Goal: Check status: Check status

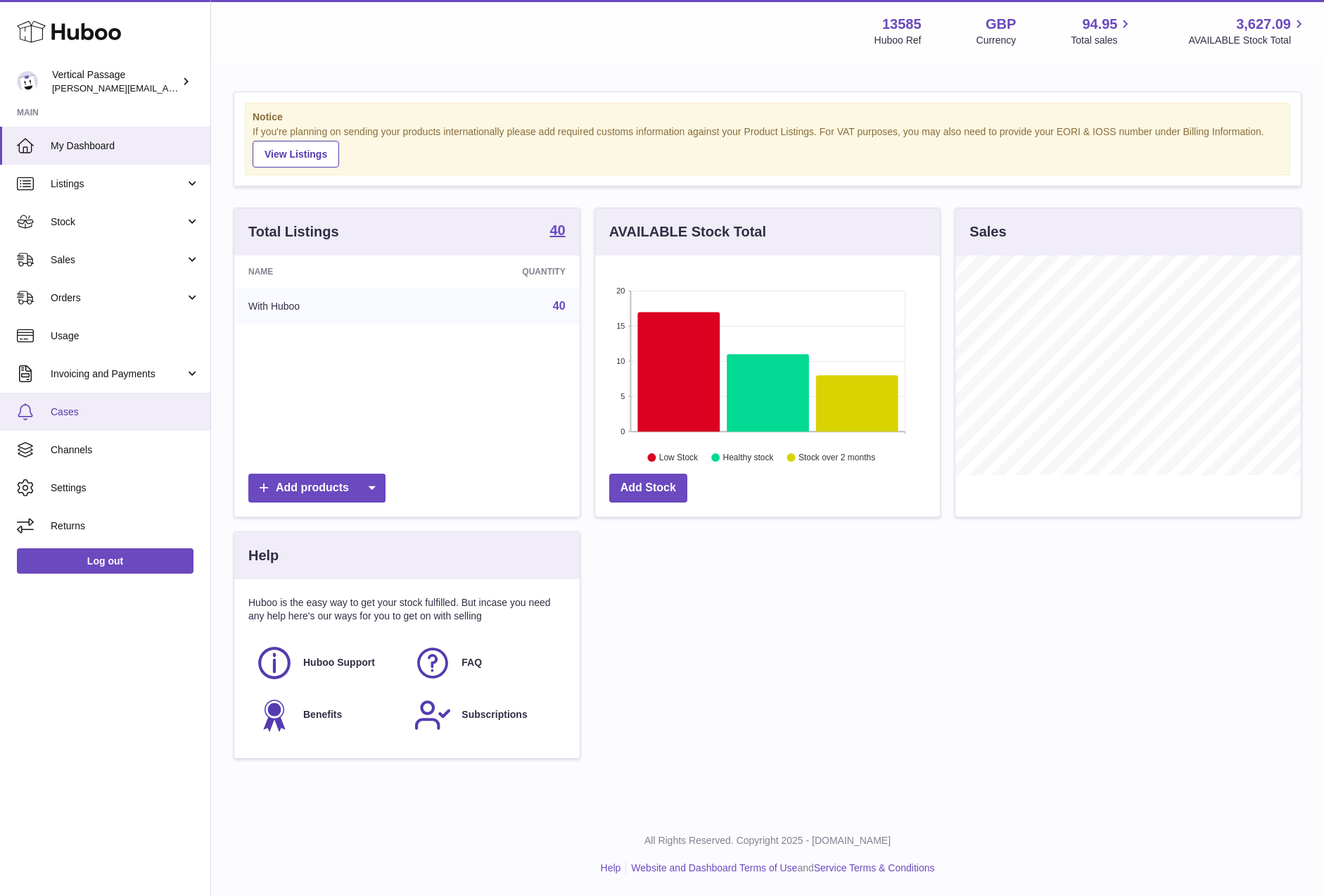
scroll to position [220, 345]
click at [54, 261] on span "Sales" at bounding box center [118, 260] width 135 height 13
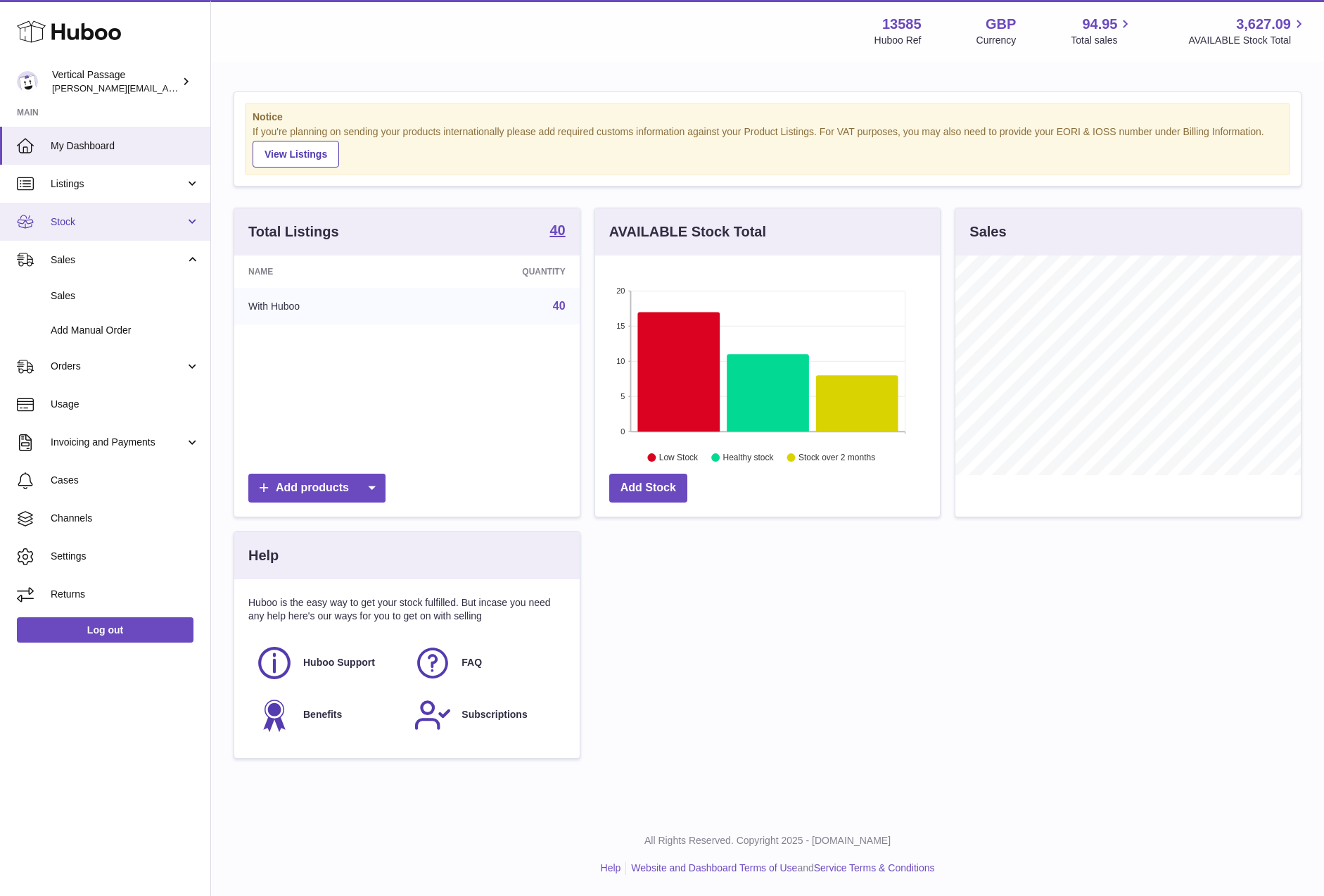
click at [74, 217] on span "Stock" at bounding box center [118, 222] width 135 height 13
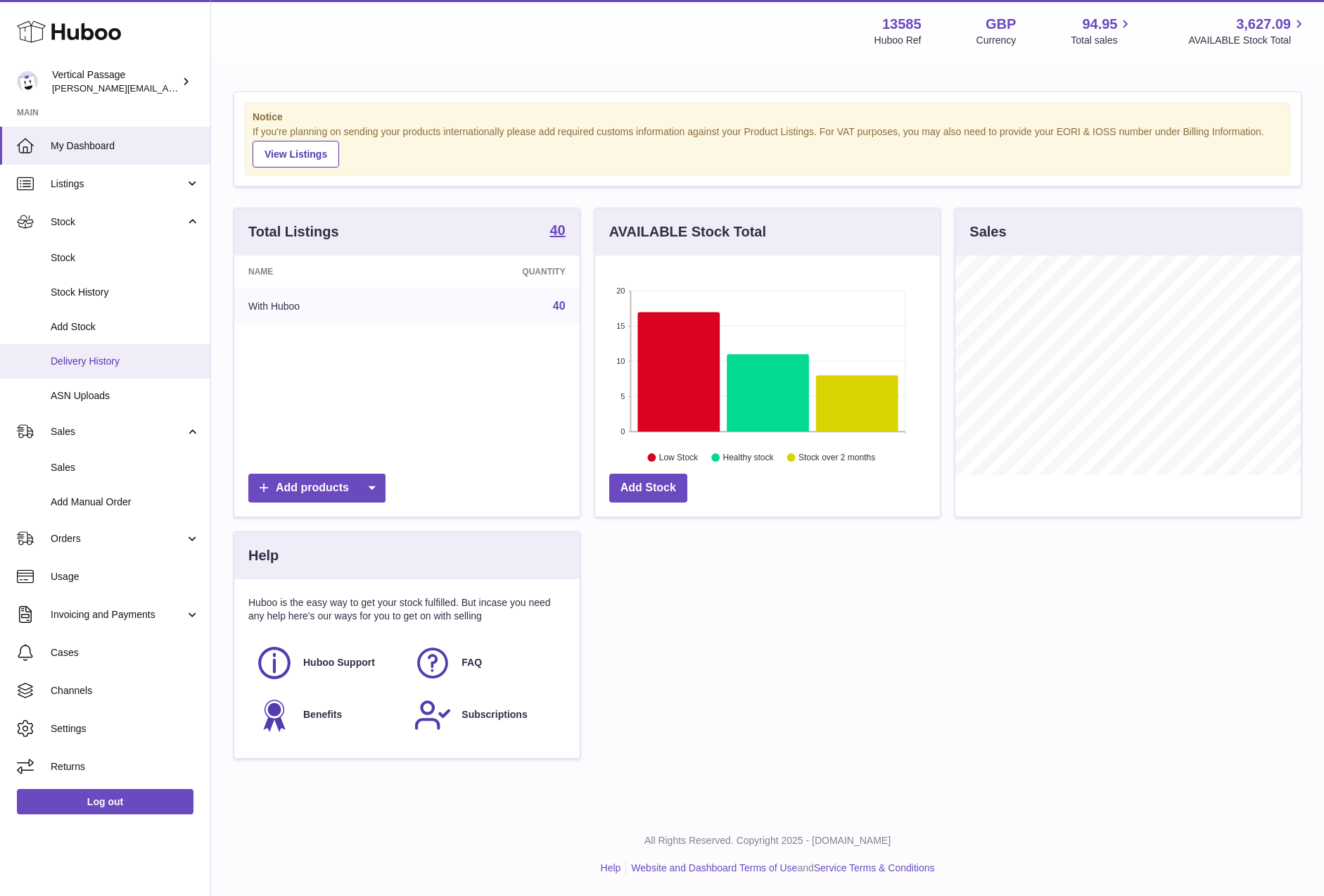
click at [69, 362] on span "Delivery History" at bounding box center [125, 362] width 149 height 13
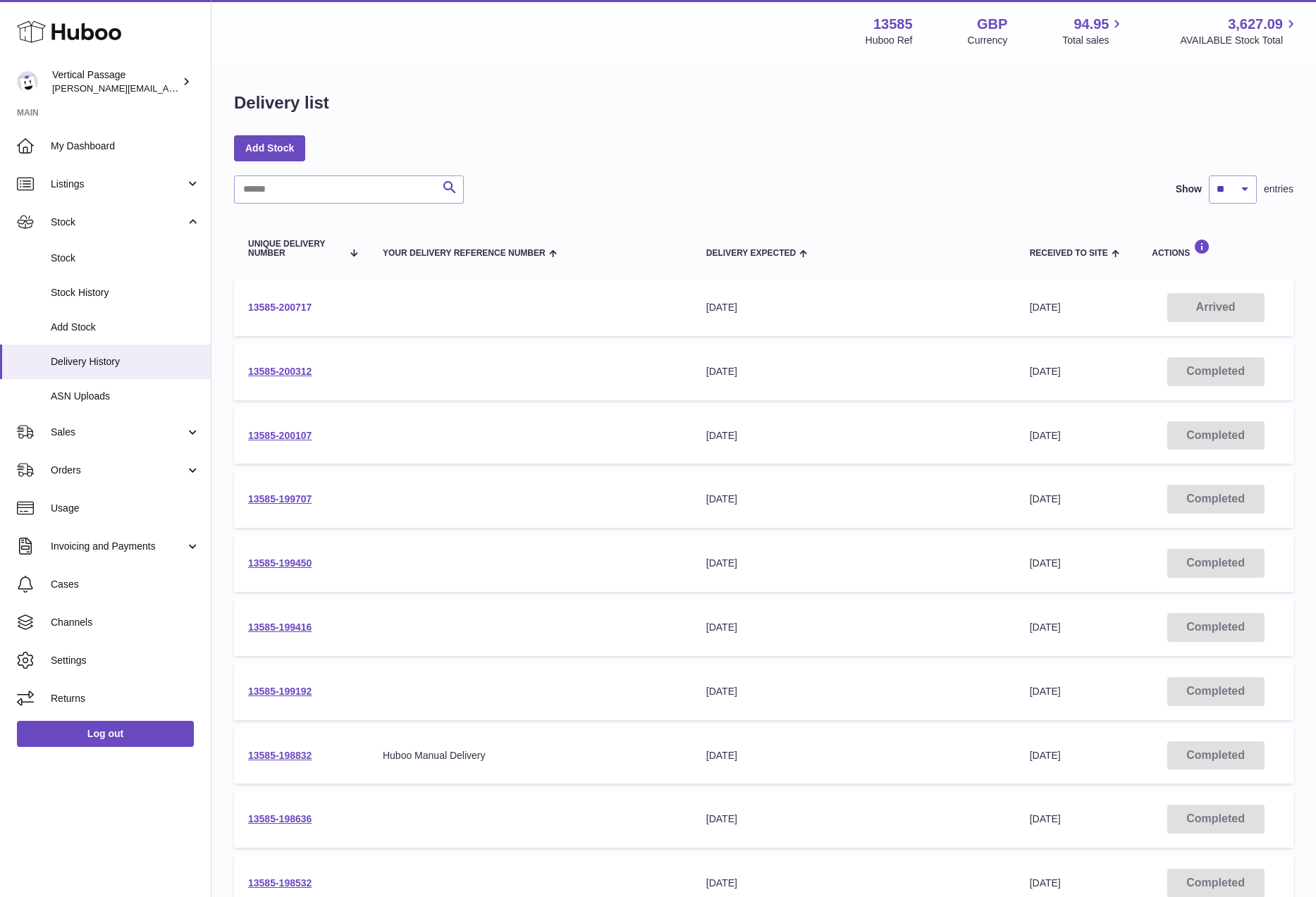
click at [275, 303] on link "13585-200717" at bounding box center [279, 306] width 64 height 11
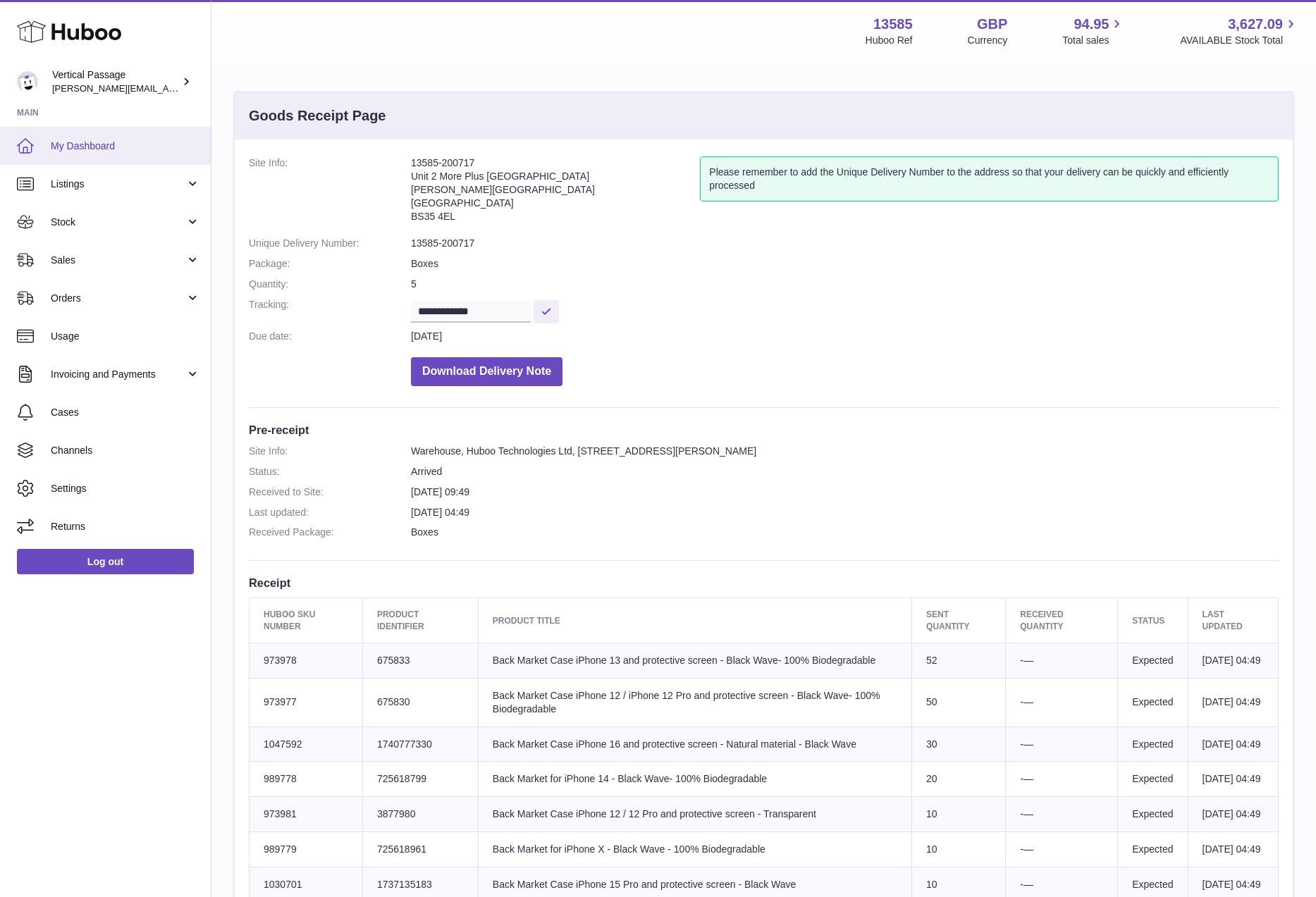
click at [60, 144] on span "My Dashboard" at bounding box center [125, 146] width 150 height 13
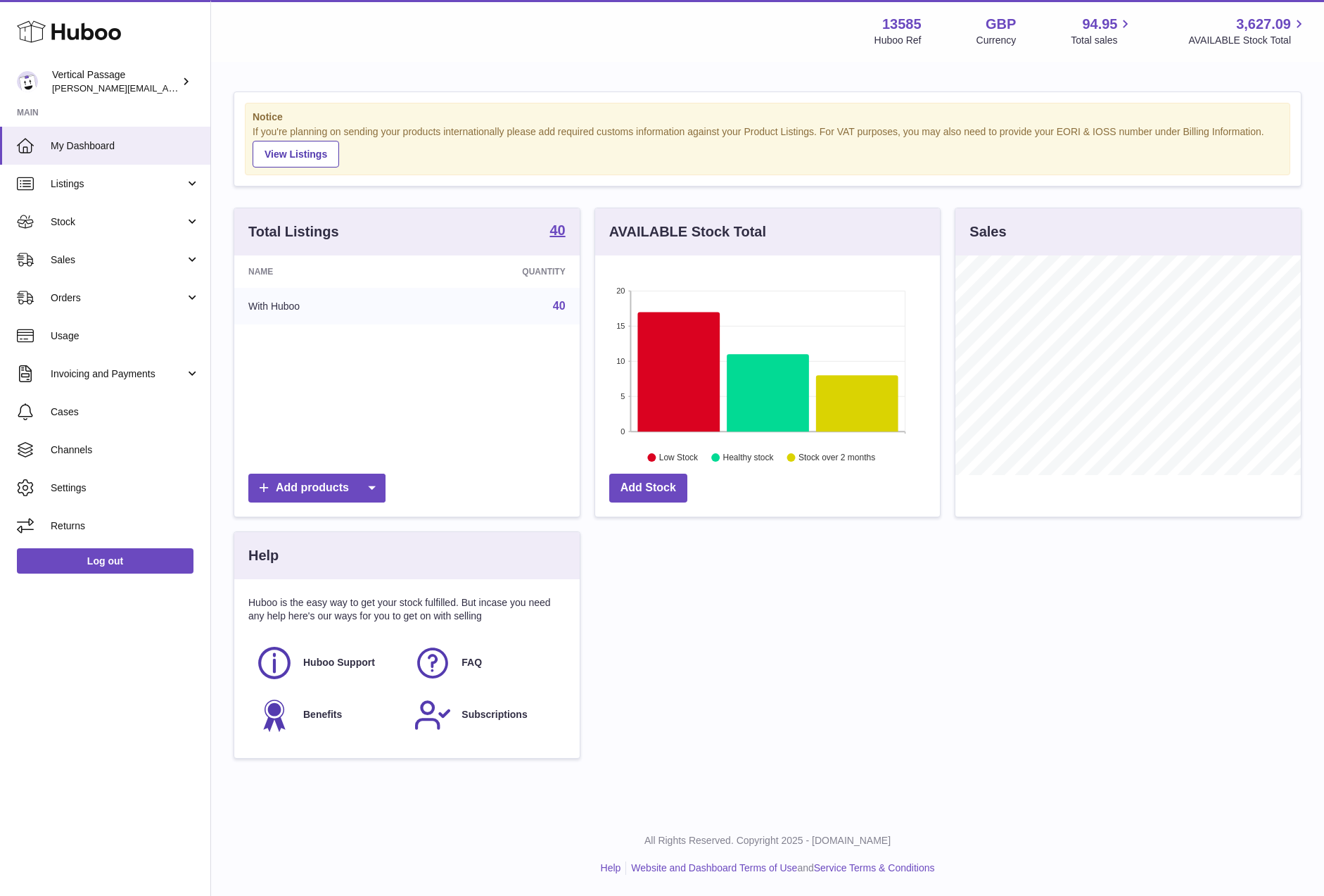
scroll to position [220, 345]
click at [67, 261] on span "Sales" at bounding box center [118, 260] width 135 height 13
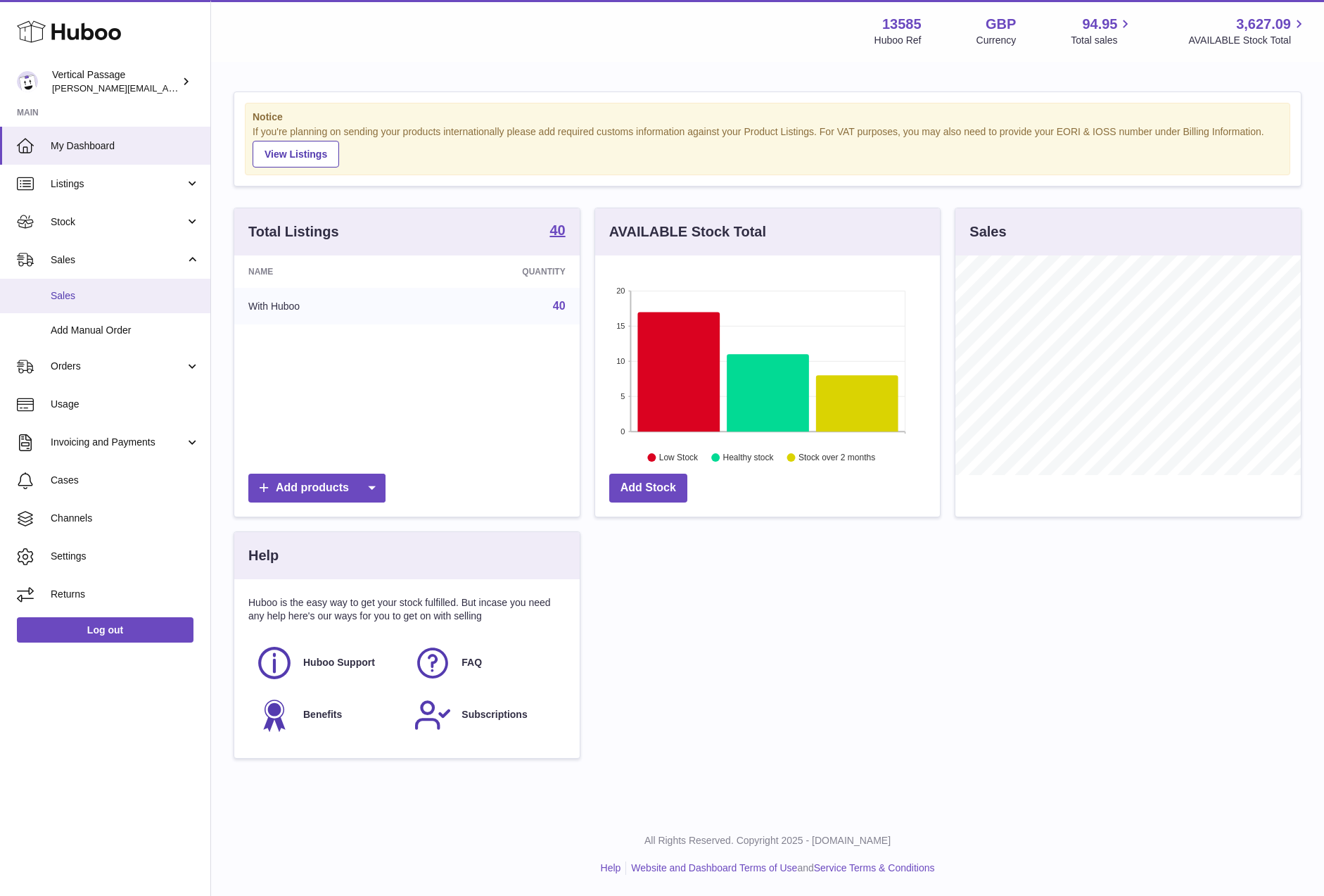
click at [78, 295] on span "Sales" at bounding box center [125, 296] width 149 height 13
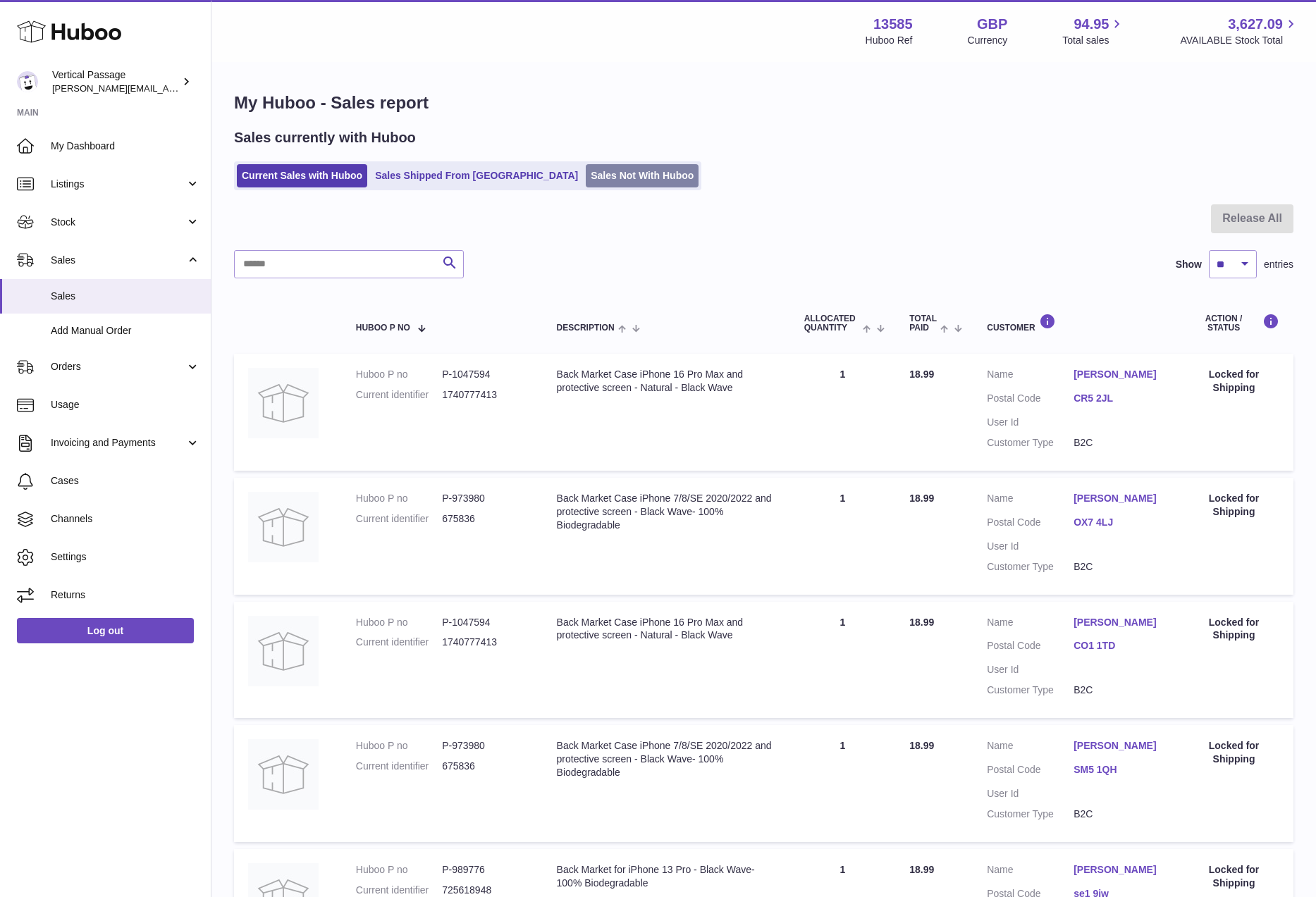
click at [586, 169] on link "Sales Not With Huboo" at bounding box center [642, 176] width 113 height 23
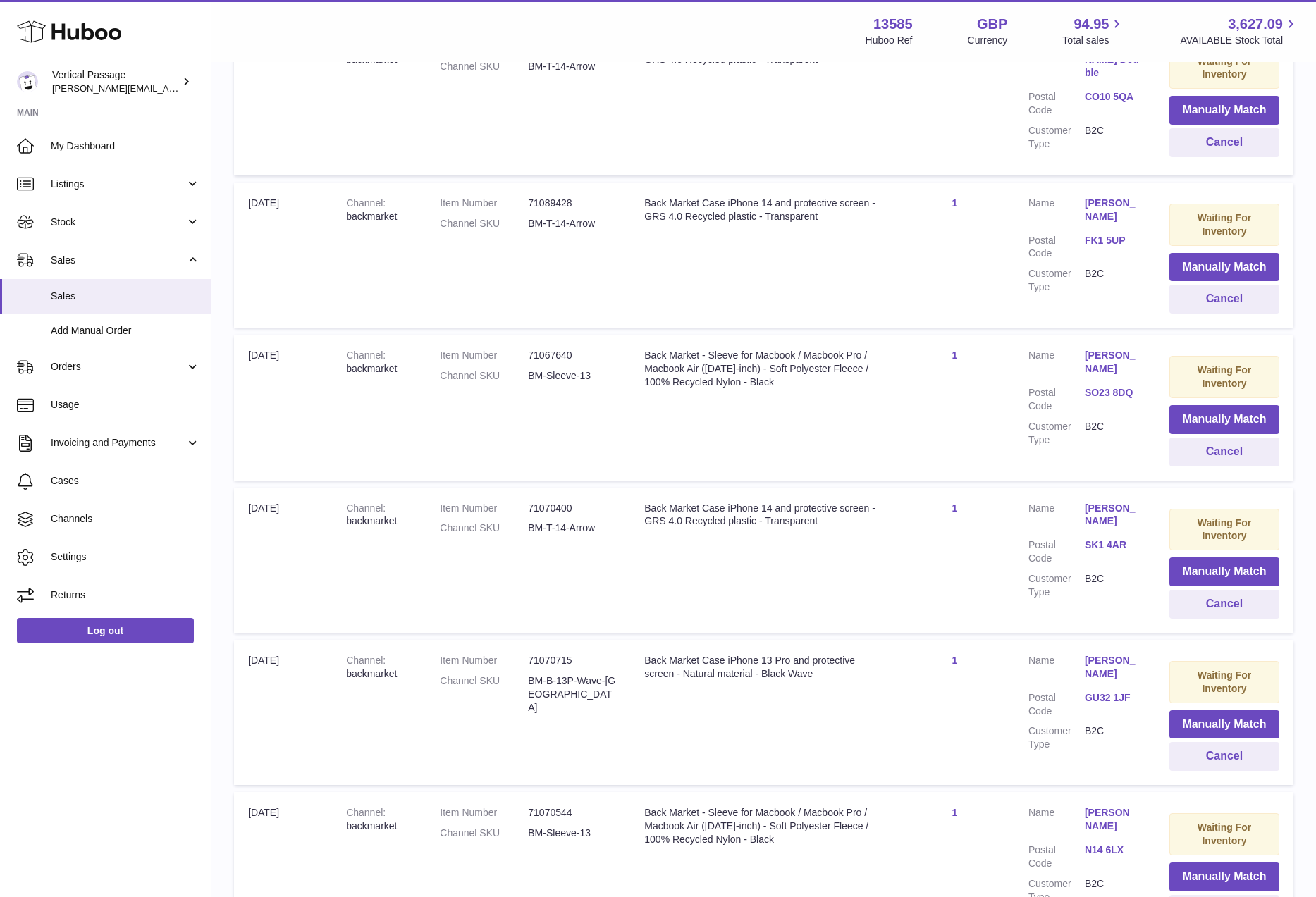
scroll to position [577, 0]
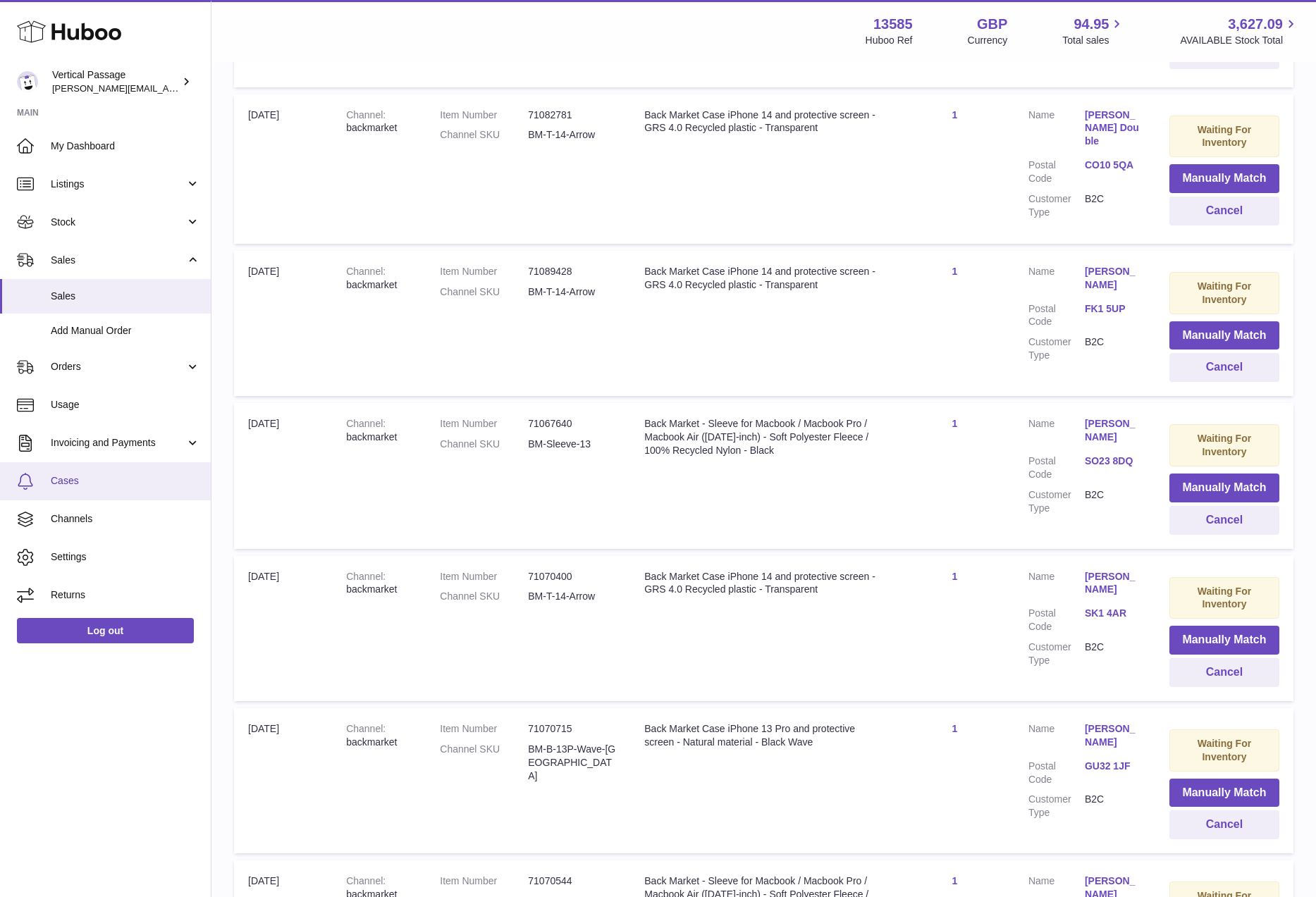
click at [68, 469] on link "Cases" at bounding box center [105, 481] width 210 height 38
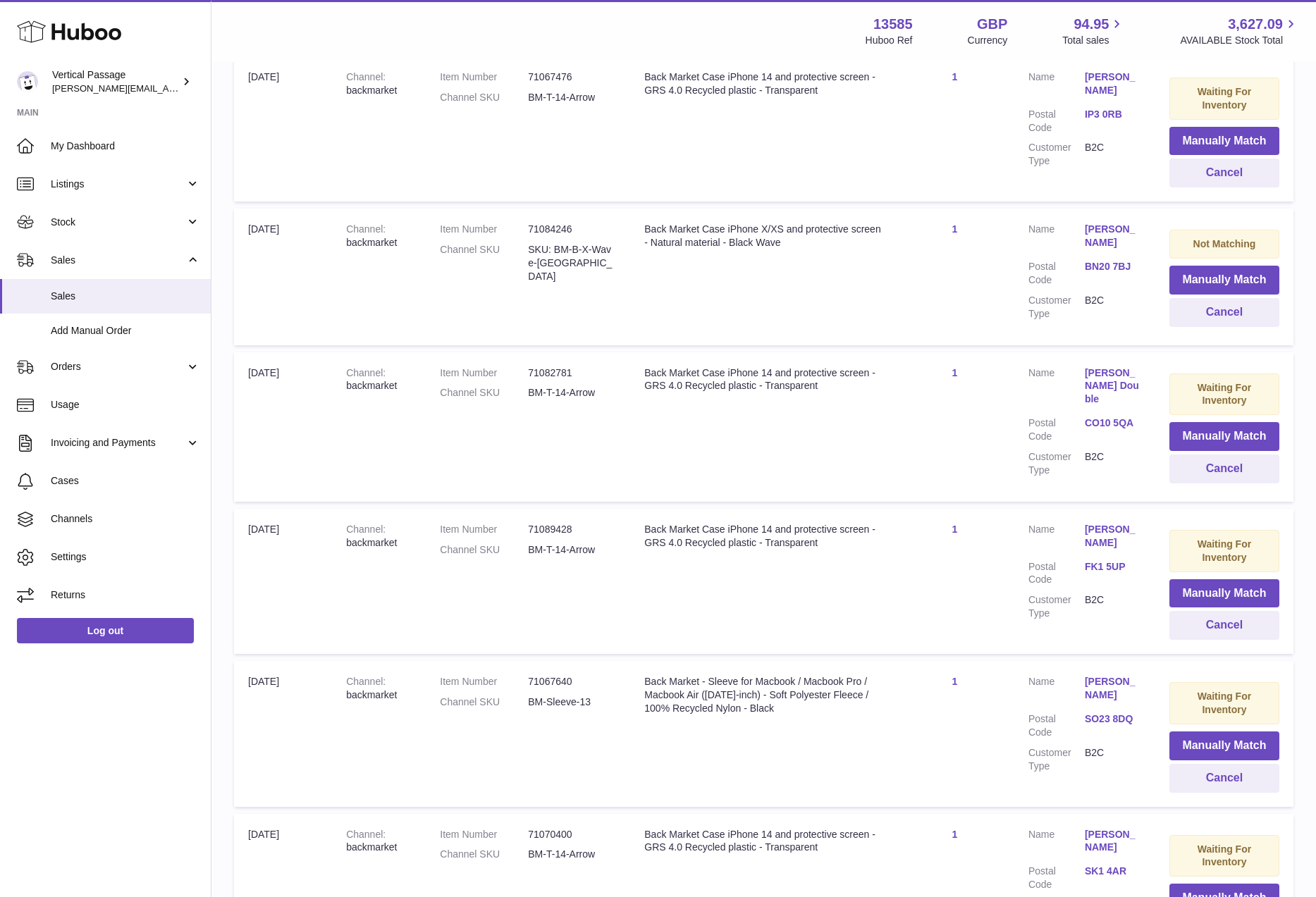
scroll to position [84, 0]
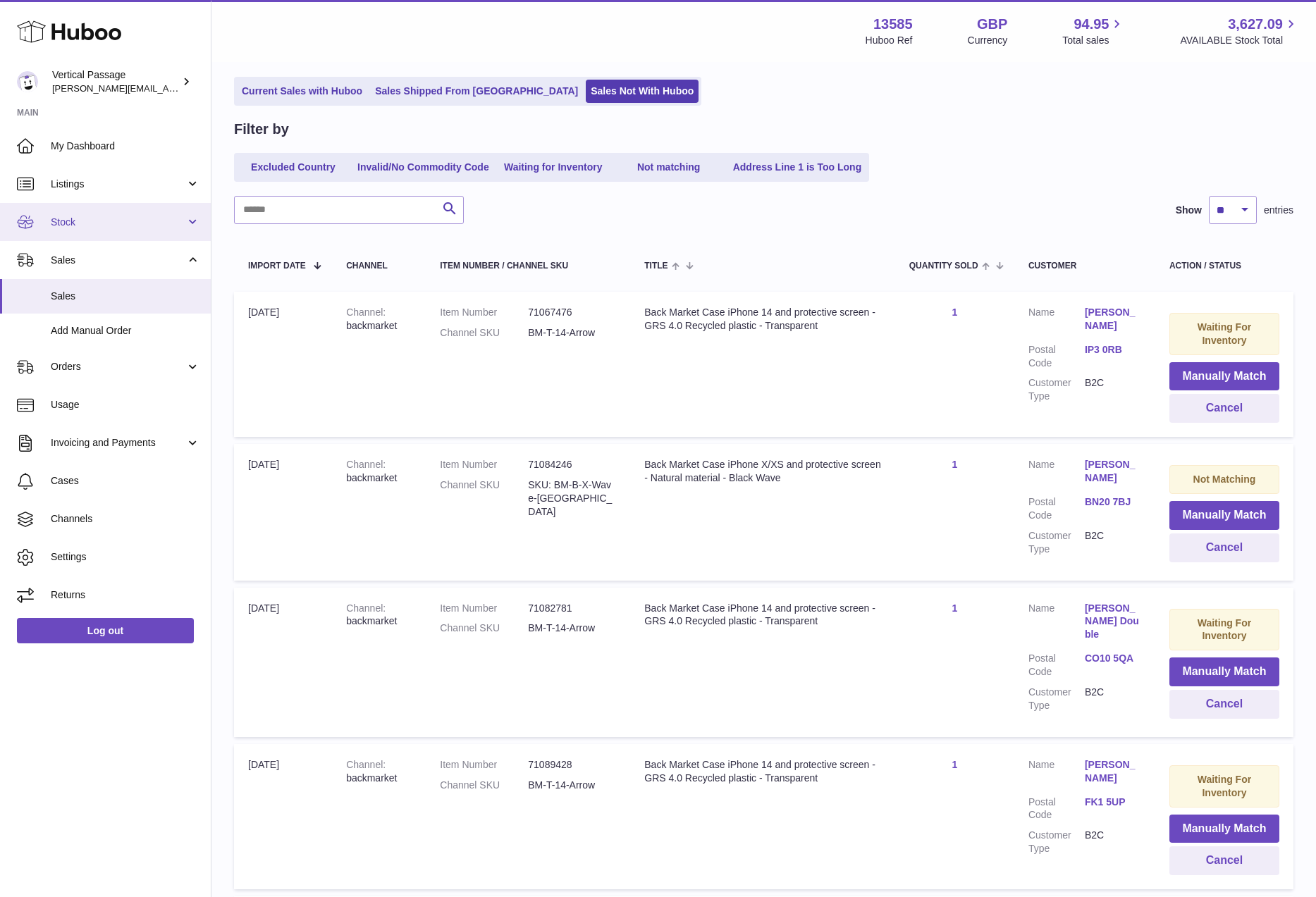
click at [68, 224] on span "Stock" at bounding box center [118, 222] width 135 height 13
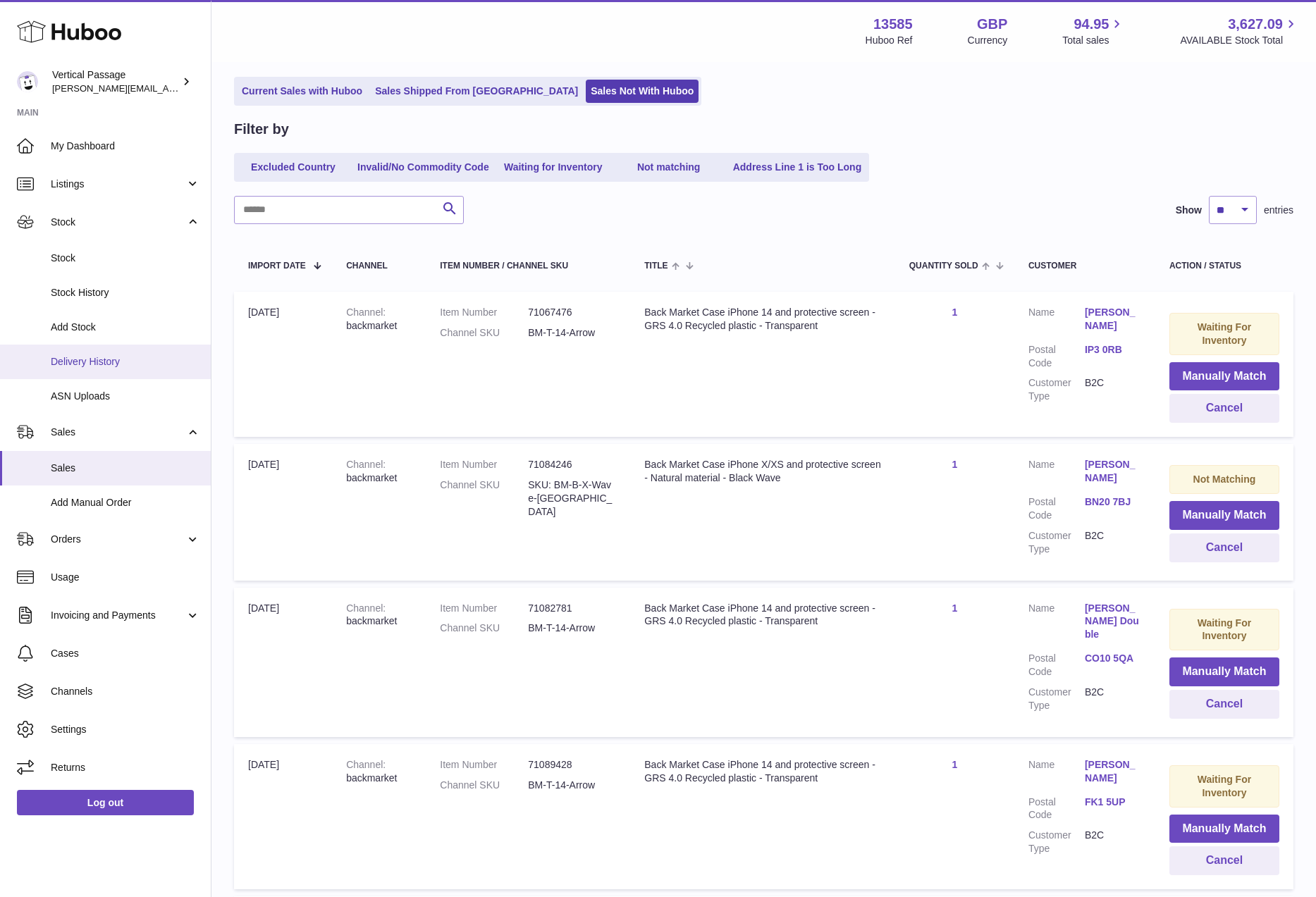
click at [89, 368] on span "Delivery History" at bounding box center [125, 362] width 150 height 13
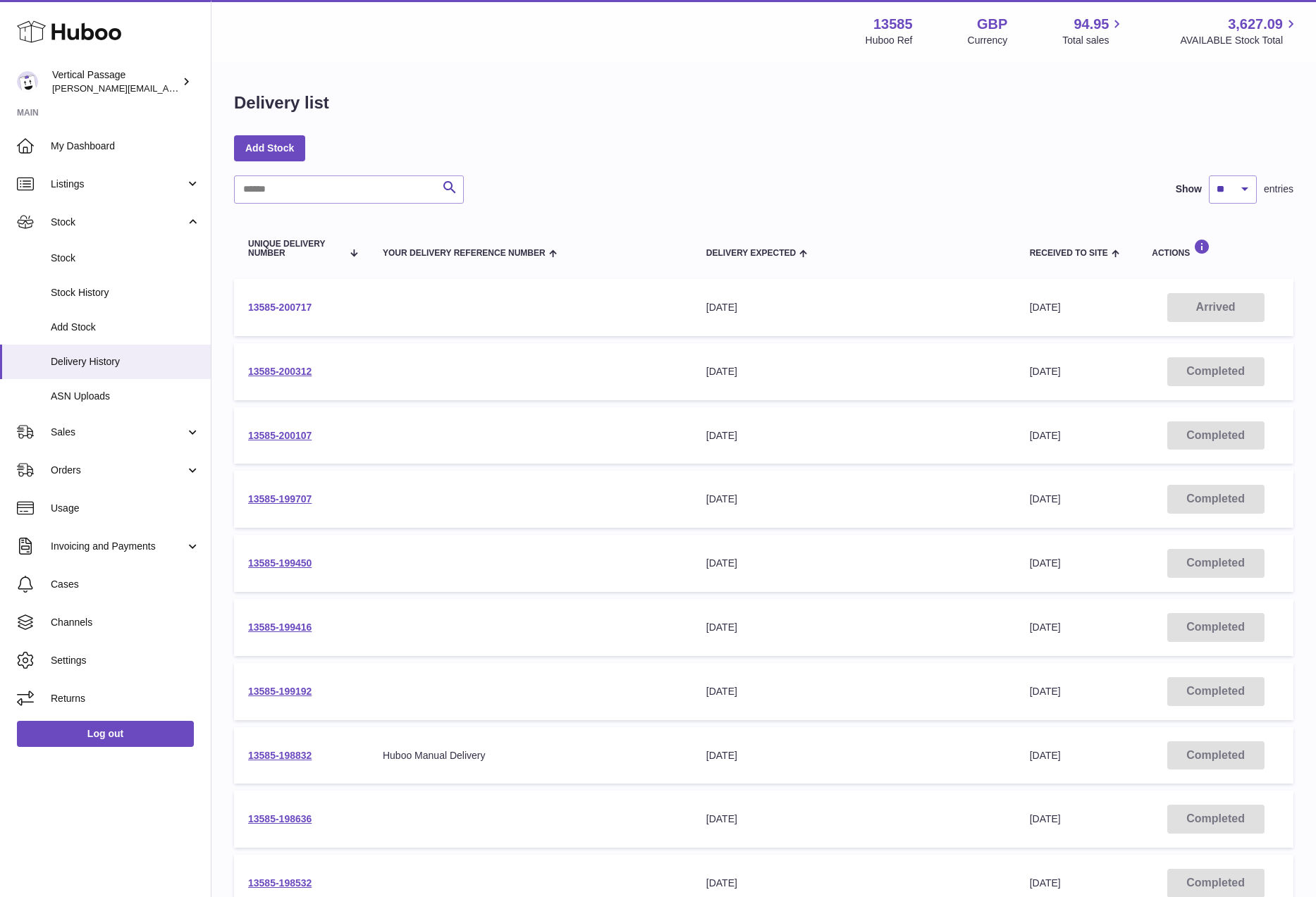
click at [265, 305] on link "13585-200717" at bounding box center [279, 306] width 64 height 11
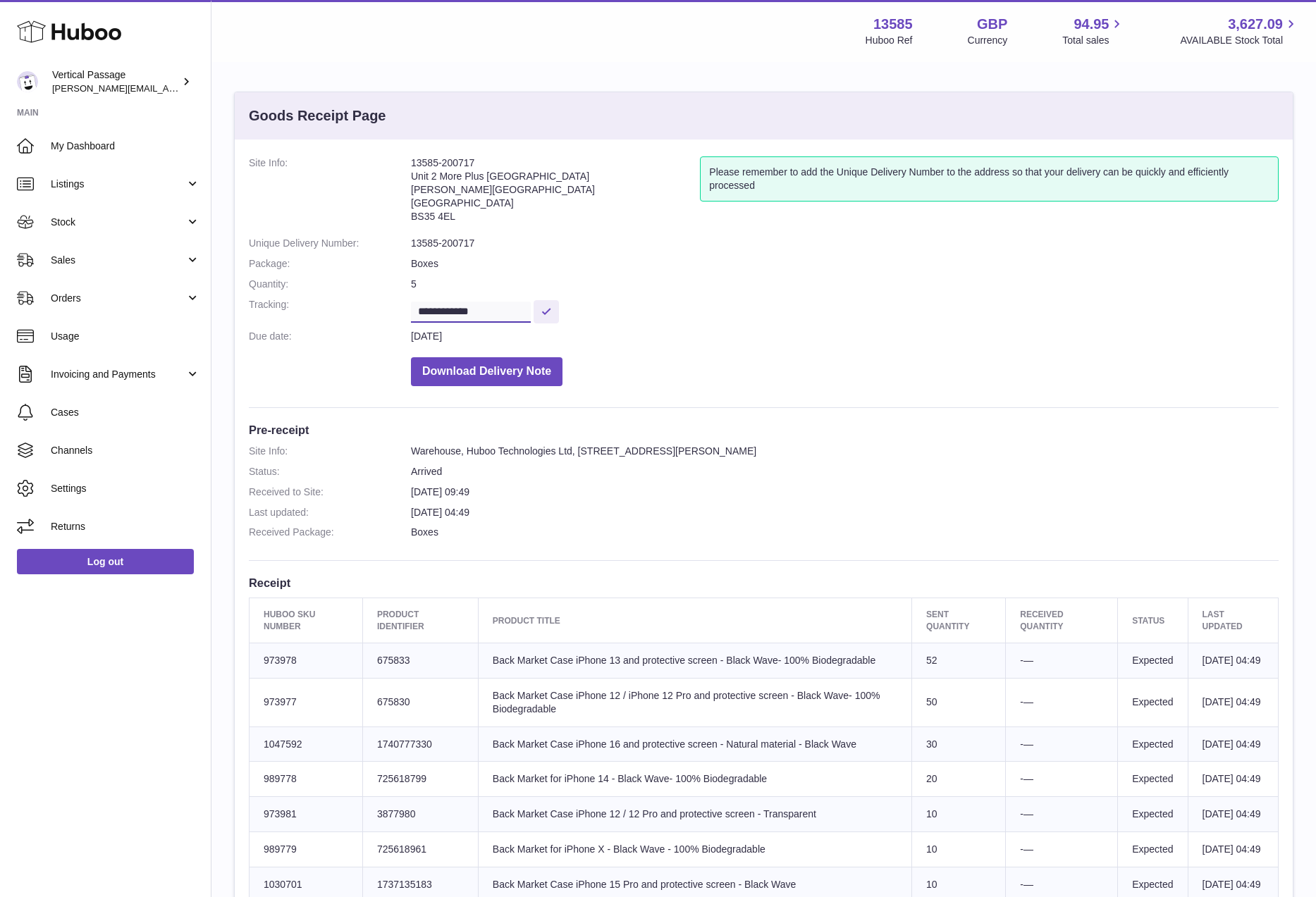
drag, startPoint x: 501, startPoint y: 310, endPoint x: 405, endPoint y: 302, distance: 96.3
click at [405, 302] on dl "**********" at bounding box center [763, 274] width 1030 height 237
click at [791, 358] on dd "Download Delivery Note" at bounding box center [845, 368] width 868 height 36
drag, startPoint x: 488, startPoint y: 243, endPoint x: 408, endPoint y: 243, distance: 80.0
click at [408, 243] on dl "**********" at bounding box center [763, 274] width 1030 height 237
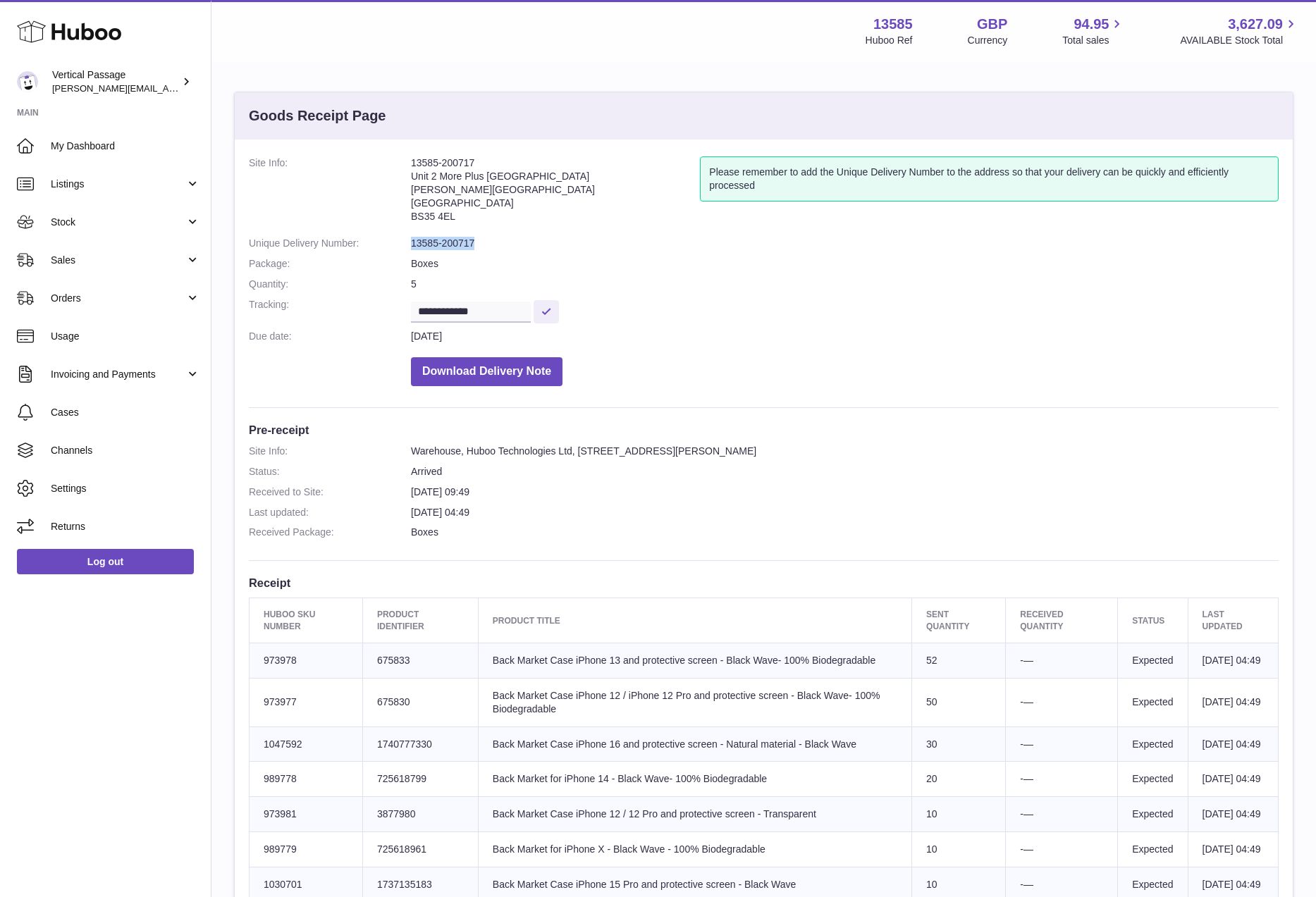
copy dl "13585-200717"
click at [64, 410] on span "Cases" at bounding box center [125, 413] width 150 height 13
